Goal: Information Seeking & Learning: Learn about a topic

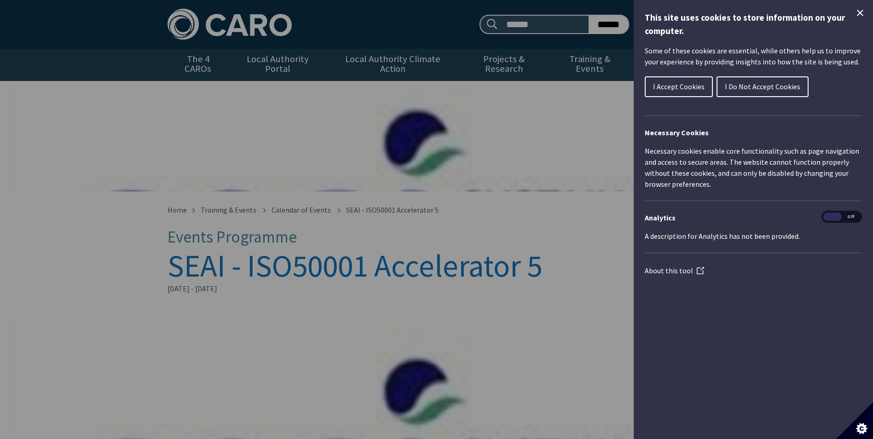
click at [864, 13] on icon "Close Cookie Control" at bounding box center [860, 12] width 11 height 11
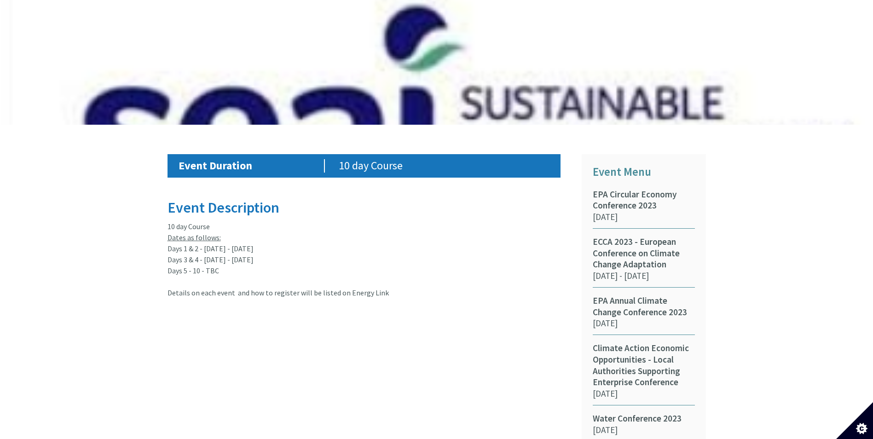
scroll to position [368, 0]
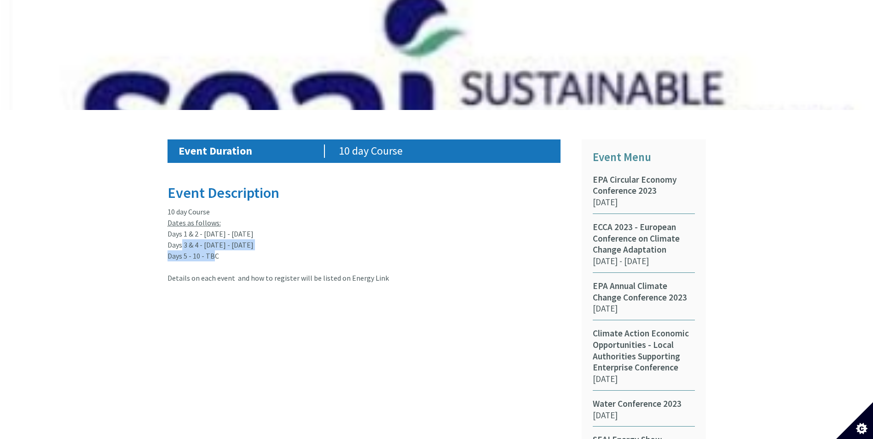
drag, startPoint x: 178, startPoint y: 230, endPoint x: 208, endPoint y: 248, distance: 34.9
click at [208, 248] on article "Event Description 10 day Course Dates as follows: Days 1 & 2 - [DATE] - [DATE] …" at bounding box center [368, 234] width 401 height 99
drag, startPoint x: 220, startPoint y: 251, endPoint x: 176, endPoint y: 232, distance: 47.8
click at [176, 232] on article "Event Description 10 day Course Dates as follows: Days 1 & 2 - [DATE] - [DATE] …" at bounding box center [368, 234] width 401 height 99
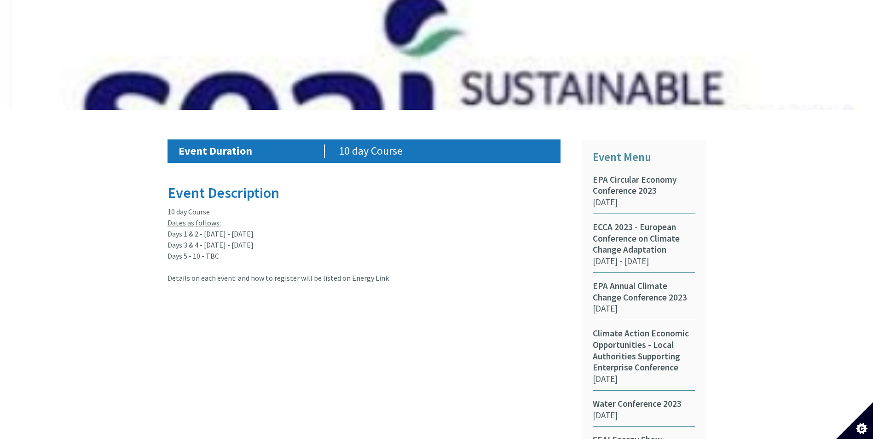
click at [176, 232] on article "Event Description 10 day Course Dates as follows: Days 1 & 2 - [DATE] - [DATE] …" at bounding box center [368, 234] width 401 height 99
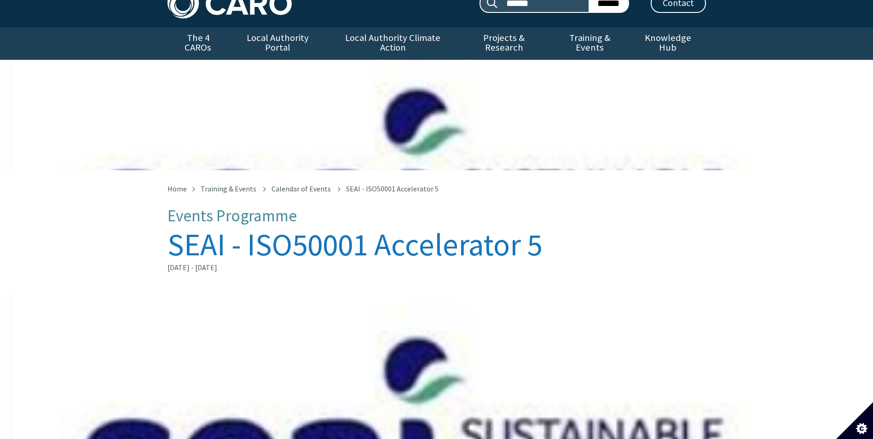
scroll to position [0, 0]
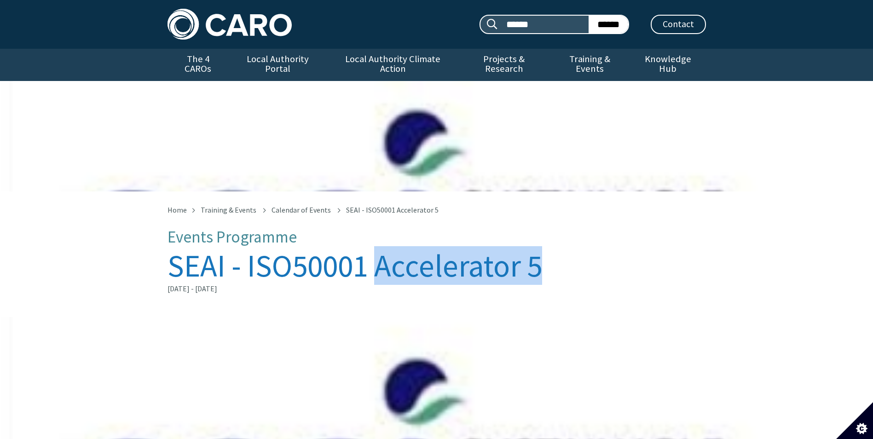
drag, startPoint x: 377, startPoint y: 255, endPoint x: 540, endPoint y: 256, distance: 162.5
click at [540, 256] on h1 "SEAI - ISO50001 Accelerator 5" at bounding box center [437, 266] width 539 height 34
copy h1 "Accelerator 5"
